Goal: Task Accomplishment & Management: Use online tool/utility

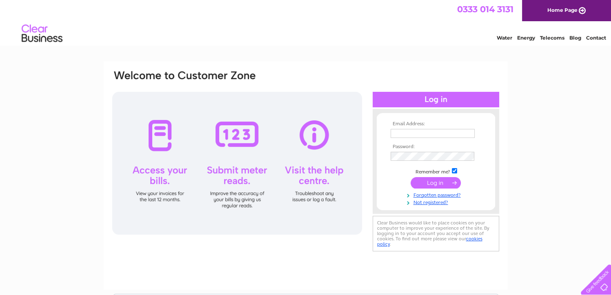
type input "plymouthlettingagencyltd@gmail.com"
click at [430, 183] on input "submit" at bounding box center [435, 182] width 50 height 11
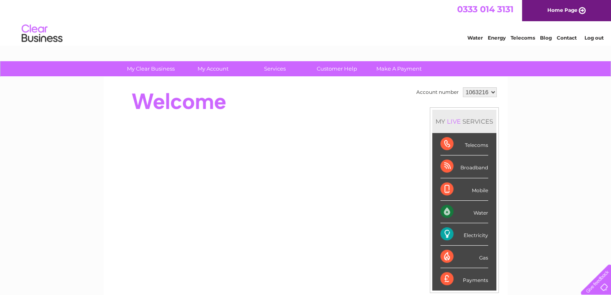
click at [449, 142] on div "Telecoms" at bounding box center [464, 144] width 48 height 22
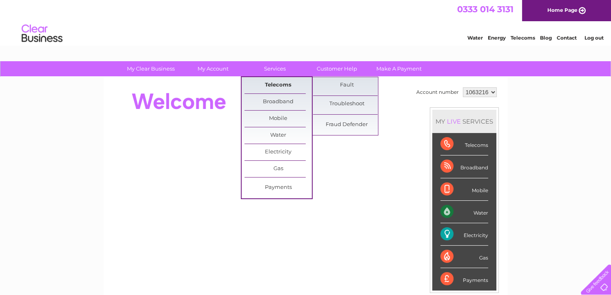
click at [277, 86] on link "Telecoms" at bounding box center [277, 85] width 67 height 16
click at [351, 87] on link "Fault" at bounding box center [346, 85] width 67 height 16
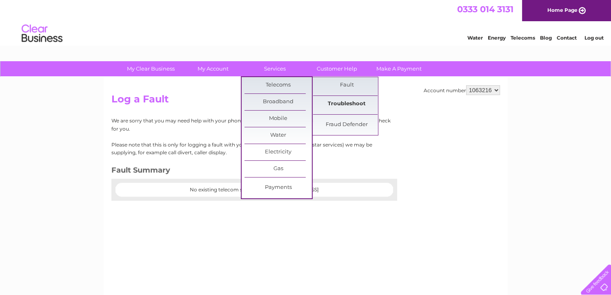
click at [343, 106] on link "Troubleshoot" at bounding box center [346, 104] width 67 height 16
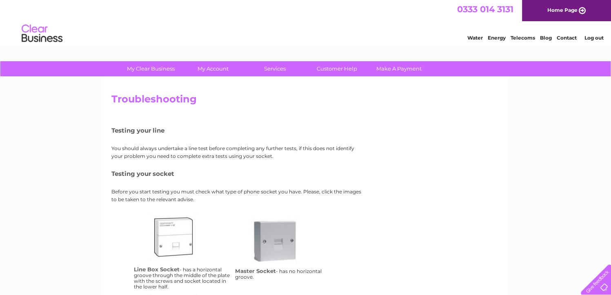
click at [520, 37] on link "Telecoms" at bounding box center [522, 38] width 24 height 6
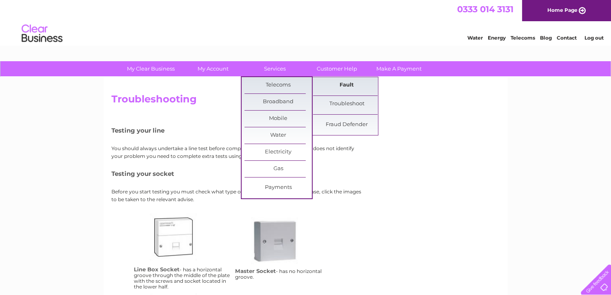
click at [346, 85] on link "Fault" at bounding box center [346, 85] width 67 height 16
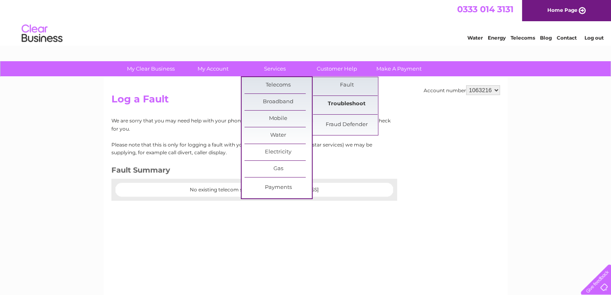
click at [330, 102] on link "Troubleshoot" at bounding box center [346, 104] width 67 height 16
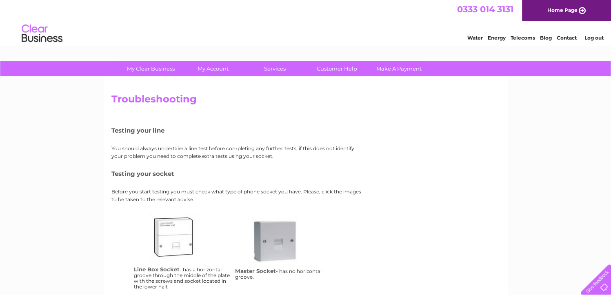
click at [174, 225] on link "lbs" at bounding box center [182, 245] width 65 height 65
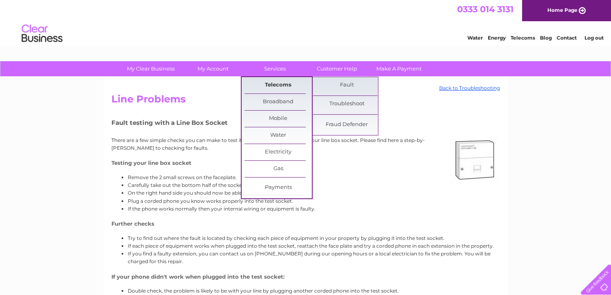
click at [277, 87] on link "Telecoms" at bounding box center [277, 85] width 67 height 16
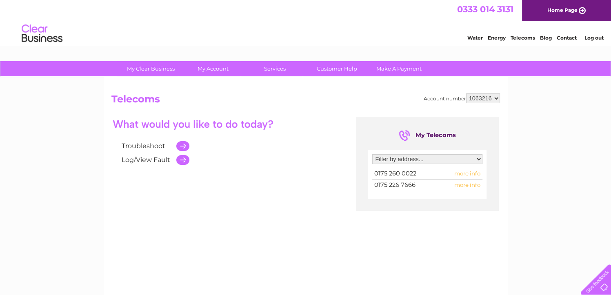
click at [186, 161] on td at bounding box center [180, 160] width 17 height 14
click at [144, 159] on link "Log/View Fault" at bounding box center [146, 160] width 49 height 8
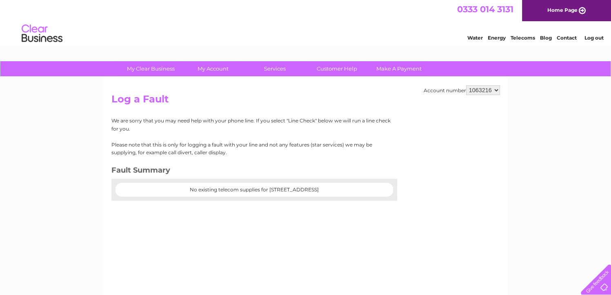
click at [600, 279] on div at bounding box center [593, 277] width 33 height 33
